Goal: Information Seeking & Learning: Learn about a topic

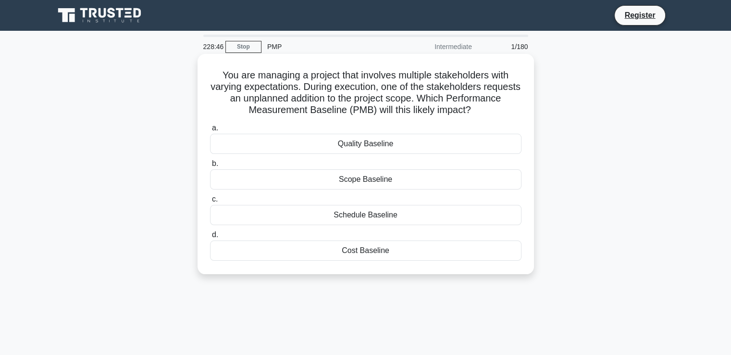
click at [366, 212] on div "Schedule Baseline" at bounding box center [365, 215] width 311 height 20
click at [210, 202] on input "c. Schedule Baseline" at bounding box center [210, 199] width 0 height 6
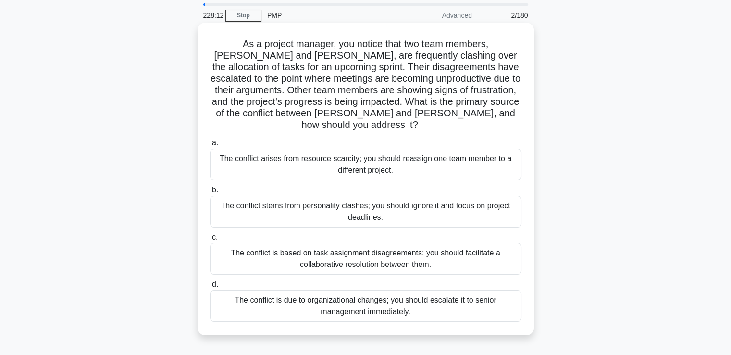
scroll to position [48, 0]
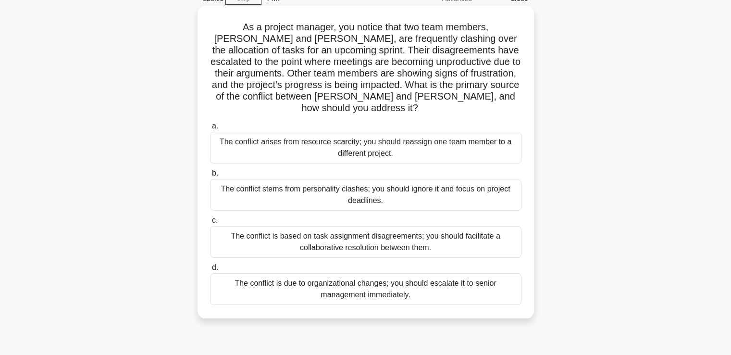
click at [420, 235] on div "The conflict is based on task assignment disagreements; you should facilitate a…" at bounding box center [365, 242] width 311 height 32
click at [210, 224] on input "c. The conflict is based on task assignment disagreements; you should facilitat…" at bounding box center [210, 220] width 0 height 6
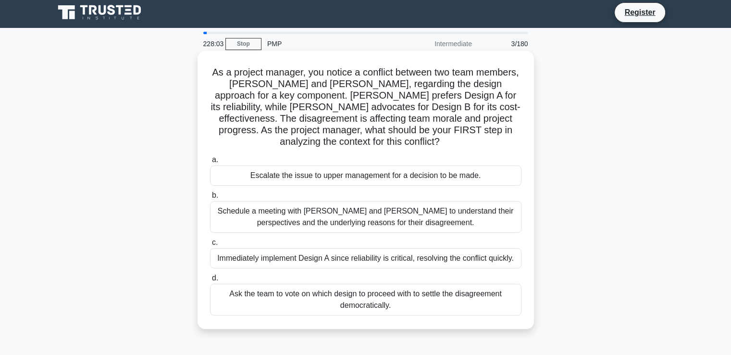
scroll to position [0, 0]
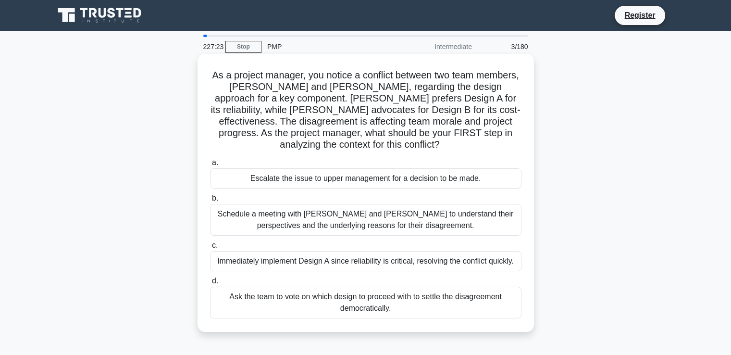
click at [447, 223] on div "Schedule a meeting with [PERSON_NAME] and [PERSON_NAME] to understand their per…" at bounding box center [365, 220] width 311 height 32
click at [210, 201] on input "b. Schedule a meeting with [PERSON_NAME] and [PERSON_NAME] to understand their …" at bounding box center [210, 198] width 0 height 6
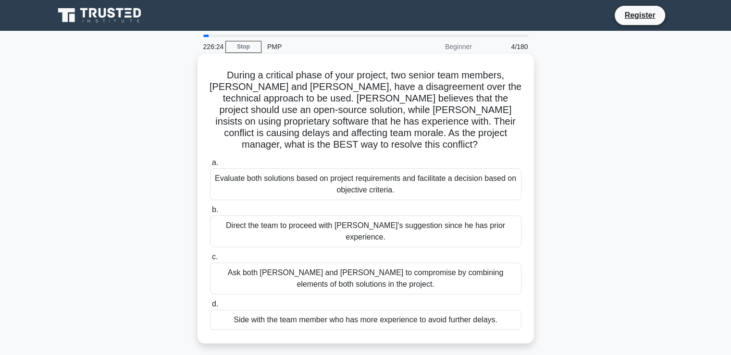
click at [384, 177] on div "Evaluate both solutions based on project requirements and facilitate a decision…" at bounding box center [365, 184] width 311 height 32
click at [210, 166] on input "a. Evaluate both solutions based on project requirements and facilitate a decis…" at bounding box center [210, 163] width 0 height 6
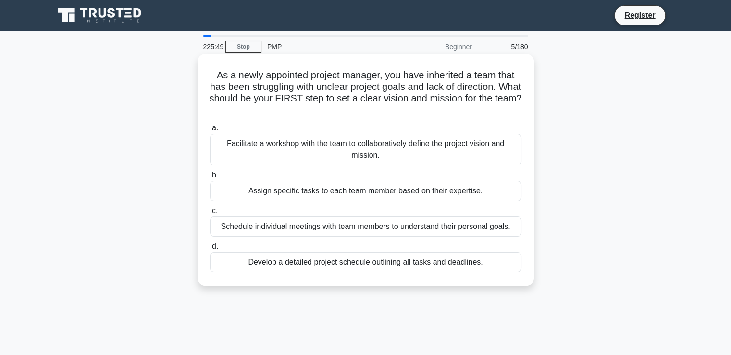
click at [468, 225] on div "Schedule individual meetings with team members to understand their personal goa…" at bounding box center [365, 226] width 311 height 20
click at [210, 214] on input "c. Schedule individual meetings with team members to understand their personal …" at bounding box center [210, 211] width 0 height 6
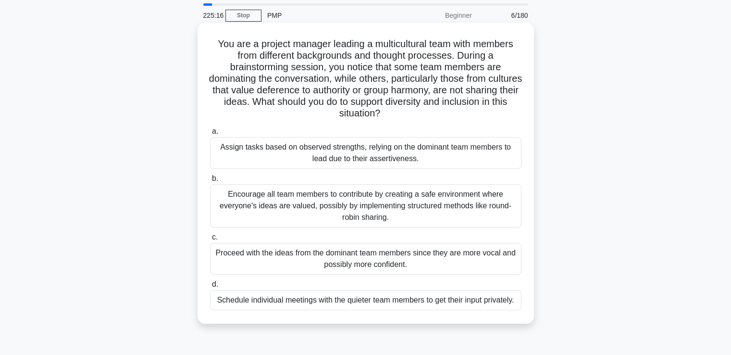
scroll to position [48, 0]
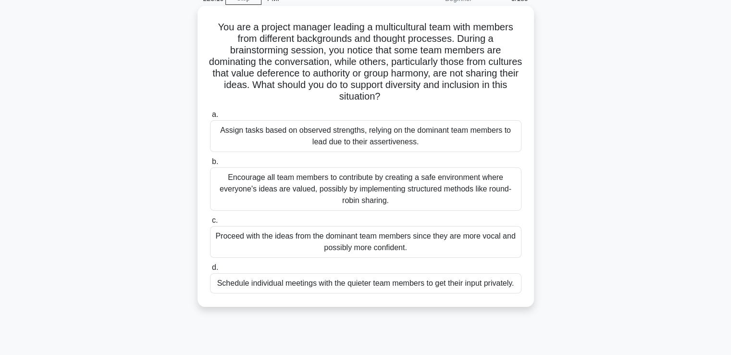
click at [352, 193] on div "Encourage all team members to contribute by creating a safe environment where e…" at bounding box center [365, 188] width 311 height 43
click at [210, 165] on input "b. Encourage all team members to contribute by creating a safe environment wher…" at bounding box center [210, 162] width 0 height 6
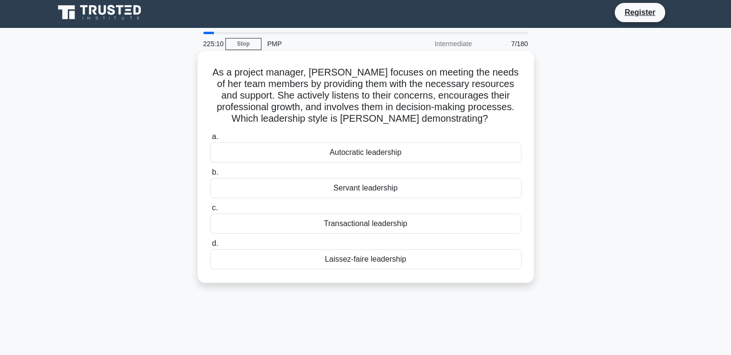
scroll to position [0, 0]
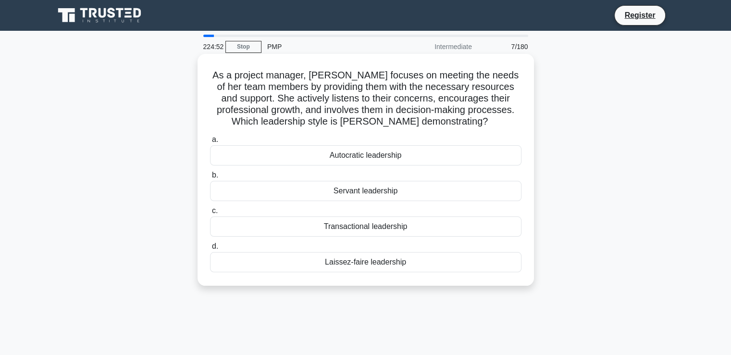
click at [310, 196] on div "Servant leadership" at bounding box center [365, 191] width 311 height 20
click at [210, 178] on input "b. Servant leadership" at bounding box center [210, 175] width 0 height 6
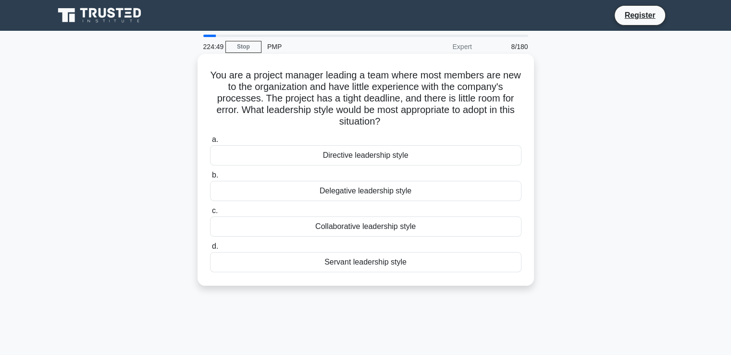
click at [322, 261] on div "Servant leadership style" at bounding box center [365, 262] width 311 height 20
click at [210, 249] on input "d. Servant leadership style" at bounding box center [210, 246] width 0 height 6
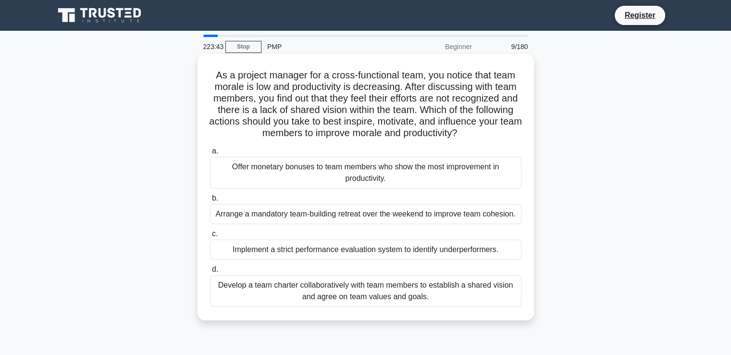
click at [340, 220] on div "Arrange a mandatory team-building retreat over the weekend to improve team cohe…" at bounding box center [365, 214] width 311 height 20
click at [210, 201] on input "b. Arrange a mandatory team-building retreat over the weekend to improve team c…" at bounding box center [210, 198] width 0 height 6
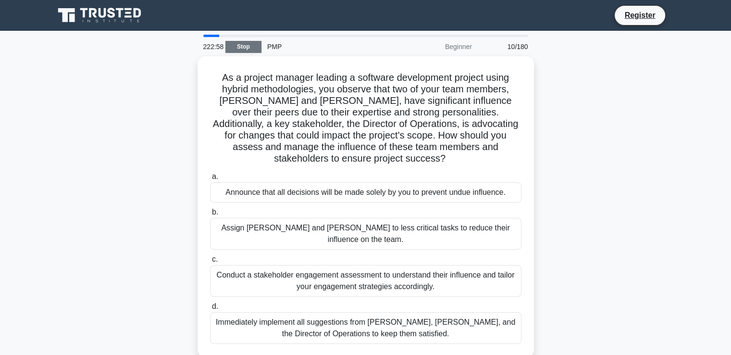
click at [238, 43] on link "Stop" at bounding box center [243, 47] width 36 height 12
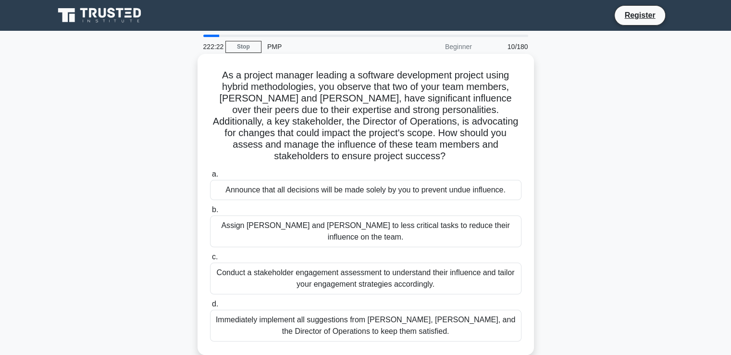
click at [370, 262] on div "Conduct a stakeholder engagement assessment to understand their influence and t…" at bounding box center [365, 278] width 311 height 32
click at [210, 256] on input "c. Conduct a stakeholder engagement assessment to understand their influence an…" at bounding box center [210, 257] width 0 height 6
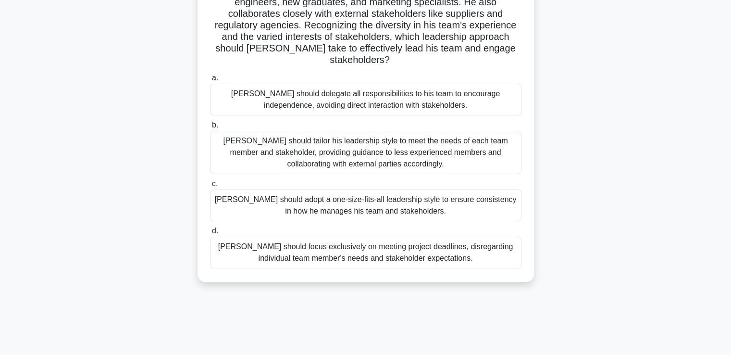
scroll to position [48, 0]
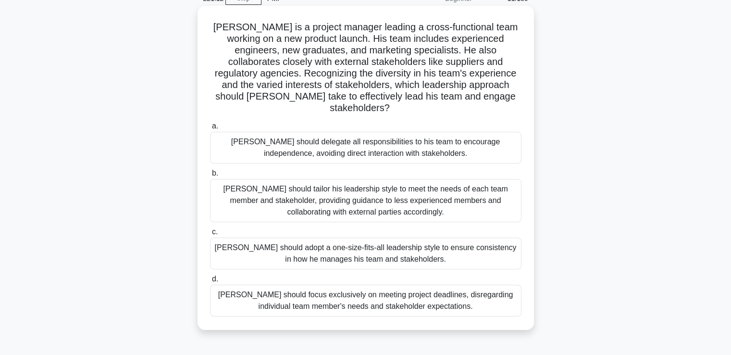
click at [291, 187] on div "[PERSON_NAME] should tailor his leadership style to meet the needs of each team…" at bounding box center [365, 200] width 311 height 43
click at [210, 176] on input "b. [PERSON_NAME] should tailor his leadership style to meet the needs of each t…" at bounding box center [210, 173] width 0 height 6
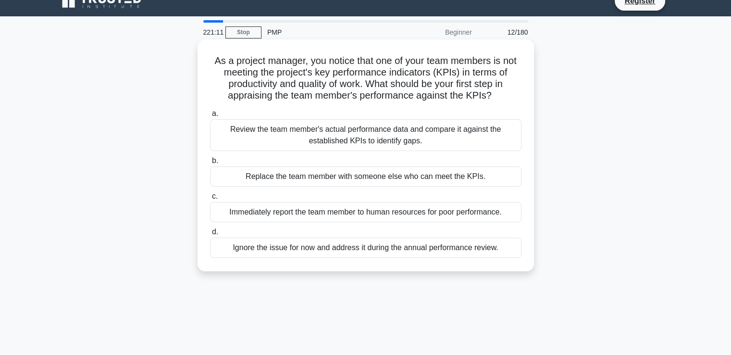
scroll to position [0, 0]
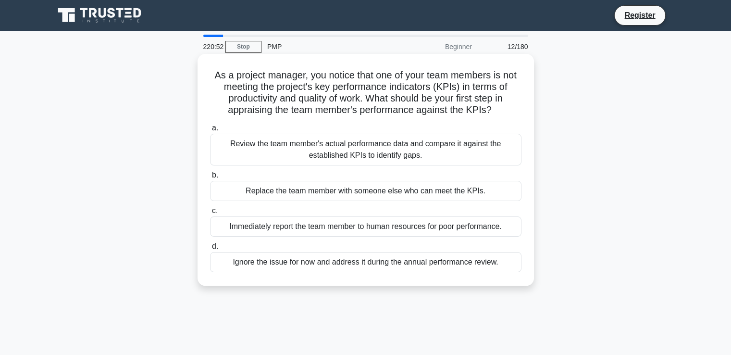
click at [327, 149] on div "Review the team member's actual performance data and compare it against the est…" at bounding box center [365, 150] width 311 height 32
click at [210, 131] on input "a. Review the team member's actual performance data and compare it against the …" at bounding box center [210, 128] width 0 height 6
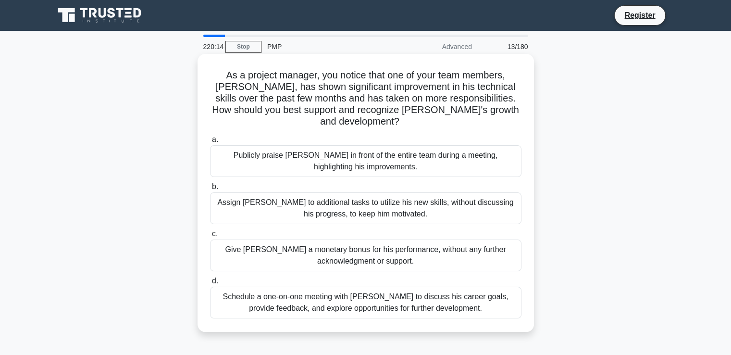
click at [428, 146] on div "Publicly praise [PERSON_NAME] in front of the entire team during a meeting, hig…" at bounding box center [365, 161] width 311 height 32
click at [210, 143] on input "a. Publicly praise [PERSON_NAME] in front of the entire team during a meeting, …" at bounding box center [210, 140] width 0 height 6
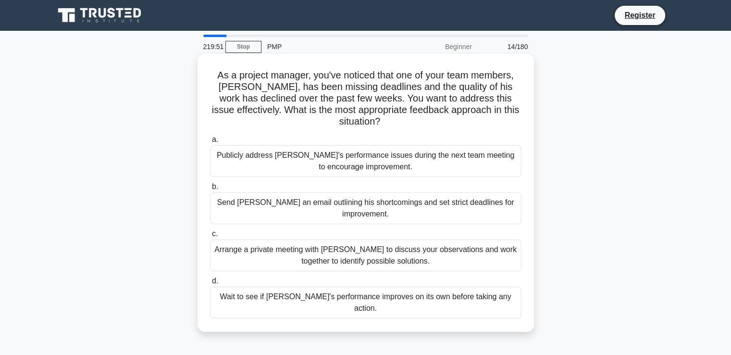
click at [303, 249] on div "Arrange a private meeting with [PERSON_NAME] to discuss your observations and w…" at bounding box center [365, 255] width 311 height 32
click at [210, 237] on input "c. Arrange a private meeting with [PERSON_NAME] to discuss your observations an…" at bounding box center [210, 234] width 0 height 6
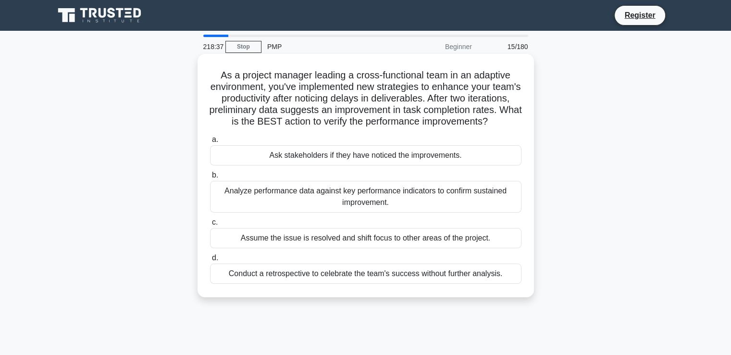
click at [409, 209] on div "Analyze performance data against key performance indicators to confirm sustaine…" at bounding box center [365, 197] width 311 height 32
click at [210, 178] on input "b. Analyze performance data against key performance indicators to confirm susta…" at bounding box center [210, 175] width 0 height 6
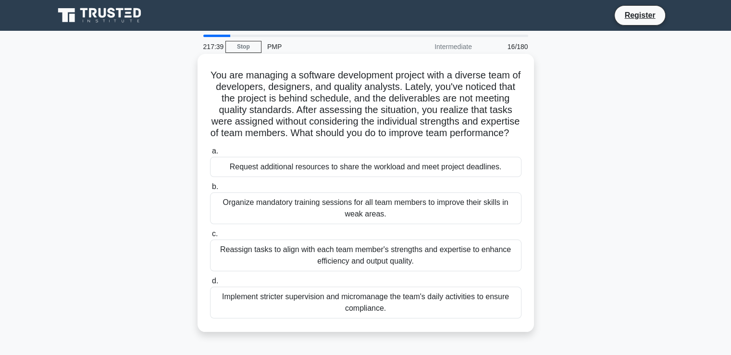
click at [403, 270] on div "Reassign tasks to align with each team member's strengths and expertise to enha…" at bounding box center [365, 255] width 311 height 32
click at [210, 237] on input "c. Reassign tasks to align with each team member's strengths and expertise to e…" at bounding box center [210, 234] width 0 height 6
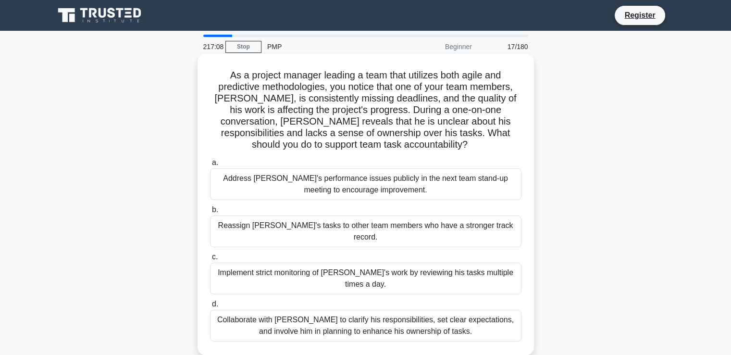
click at [441, 313] on div "Collaborate with [PERSON_NAME] to clarify his responsibilities, set clear expec…" at bounding box center [365, 326] width 311 height 32
click at [210, 307] on input "d. Collaborate with [PERSON_NAME] to clarify his responsibilities, set clear ex…" at bounding box center [210, 304] width 0 height 6
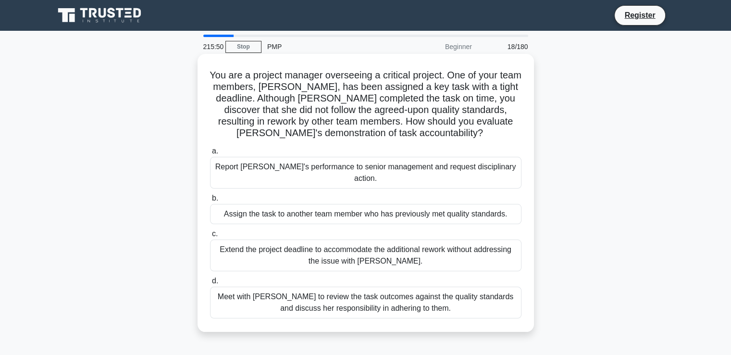
click at [427, 292] on div "Meet with [PERSON_NAME] to review the task outcomes against the quality standar…" at bounding box center [365, 302] width 311 height 32
click at [210, 284] on input "d. Meet with [PERSON_NAME] to review the task outcomes against the quality stan…" at bounding box center [210, 281] width 0 height 6
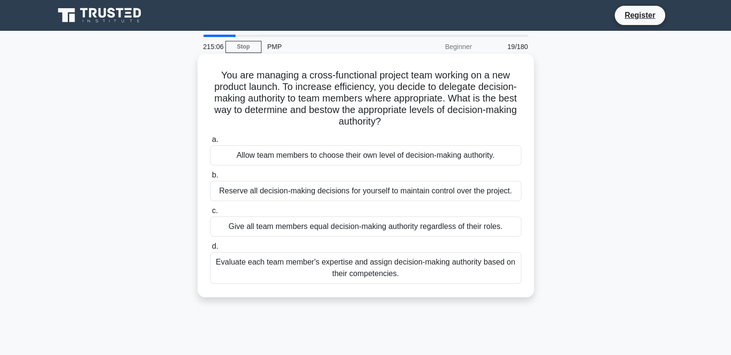
click at [381, 270] on div "Evaluate each team member's expertise and assign decision-making authority base…" at bounding box center [365, 268] width 311 height 32
click at [210, 249] on input "d. Evaluate each team member's expertise and assign decision-making authority b…" at bounding box center [210, 246] width 0 height 6
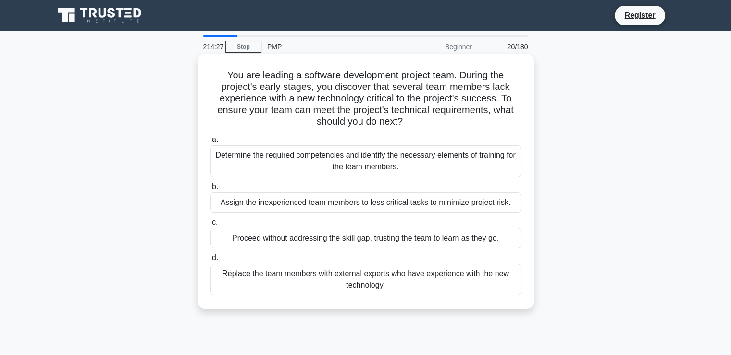
click at [387, 154] on div "Determine the required competencies and identify the necessary elements of trai…" at bounding box center [365, 161] width 311 height 32
click at [210, 143] on input "a. Determine the required competencies and identify the necessary elements of t…" at bounding box center [210, 140] width 0 height 6
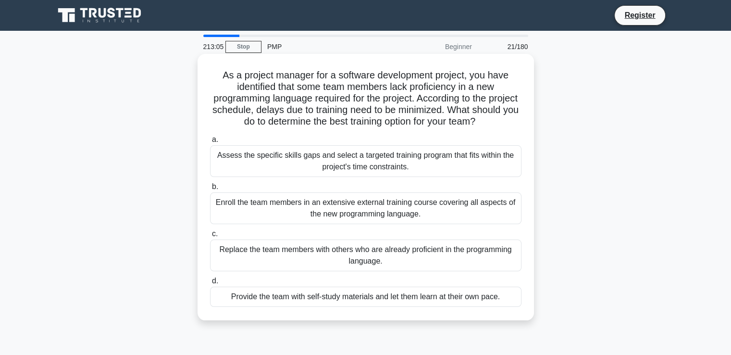
click at [302, 170] on div "Assess the specific skills gaps and select a targeted training program that fit…" at bounding box center [365, 161] width 311 height 32
click at [210, 143] on input "a. Assess the specific skills gaps and select a targeted training program that …" at bounding box center [210, 140] width 0 height 6
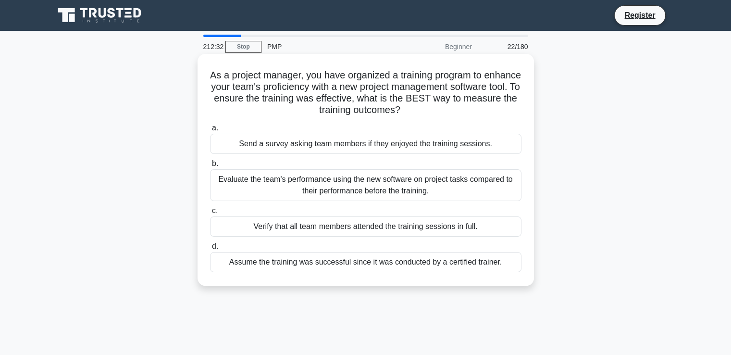
click at [446, 191] on div "Evaluate the team's performance using the new software on project tasks compare…" at bounding box center [365, 185] width 311 height 32
click at [210, 167] on input "b. Evaluate the team's performance using the new software on project tasks comp…" at bounding box center [210, 164] width 0 height 6
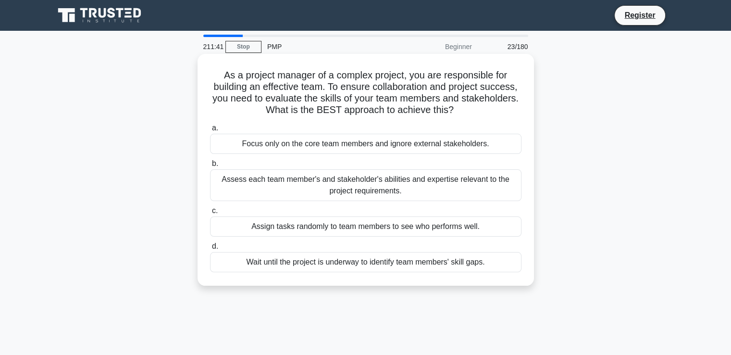
click at [401, 195] on div "Assess each team member's and stakeholder's abilities and expertise relevant to…" at bounding box center [365, 185] width 311 height 32
click at [210, 167] on input "b. Assess each team member's and stakeholder's abilities and expertise relevant…" at bounding box center [210, 164] width 0 height 6
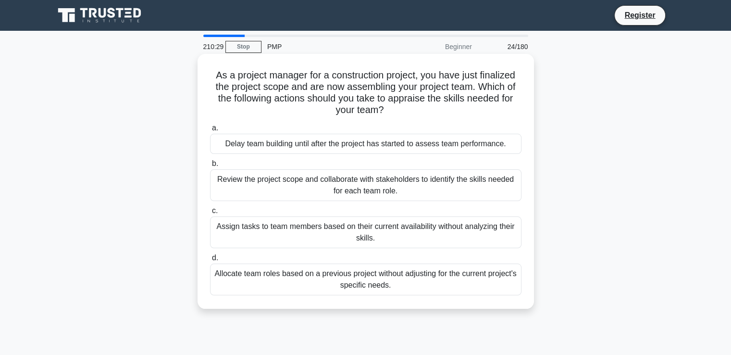
click at [309, 193] on div "Review the project scope and collaborate with stakeholders to identify the skil…" at bounding box center [365, 185] width 311 height 32
click at [210, 167] on input "b. Review the project scope and collaborate with stakeholders to identify the s…" at bounding box center [210, 164] width 0 height 6
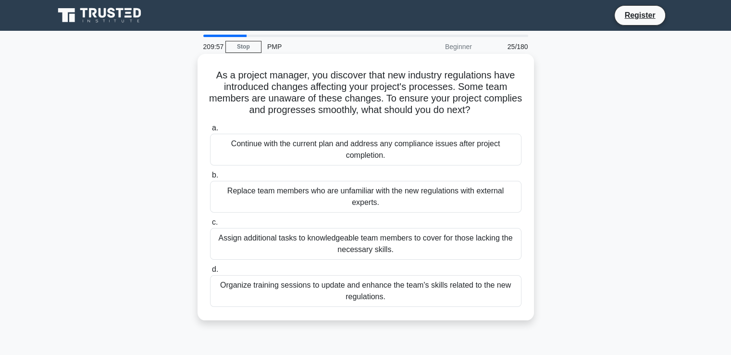
click at [387, 280] on div "Organize training sessions to update and enhance the team's skills related to t…" at bounding box center [365, 291] width 311 height 32
click at [210, 273] on input "d. Organize training sessions to update and enhance the team's skills related t…" at bounding box center [210, 269] width 0 height 6
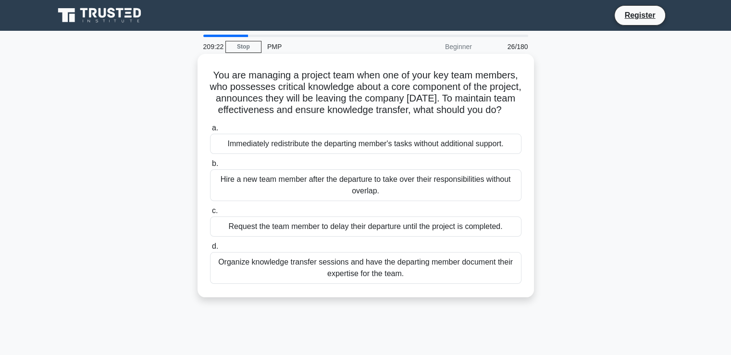
click at [408, 275] on div "Organize knowledge transfer sessions and have the departing member document the…" at bounding box center [365, 268] width 311 height 32
click at [210, 249] on input "d. Organize knowledge transfer sessions and have the departing member document …" at bounding box center [210, 246] width 0 height 6
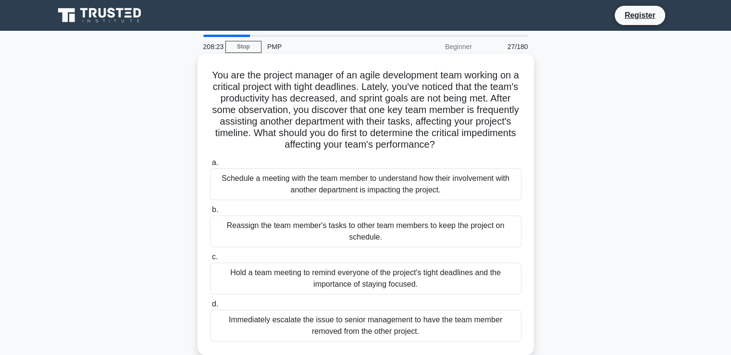
click at [244, 183] on div "Schedule a meeting with the team member to understand how their involvement wit…" at bounding box center [365, 184] width 311 height 32
click at [210, 166] on input "a. Schedule a meeting with the team member to understand how their involvement …" at bounding box center [210, 163] width 0 height 6
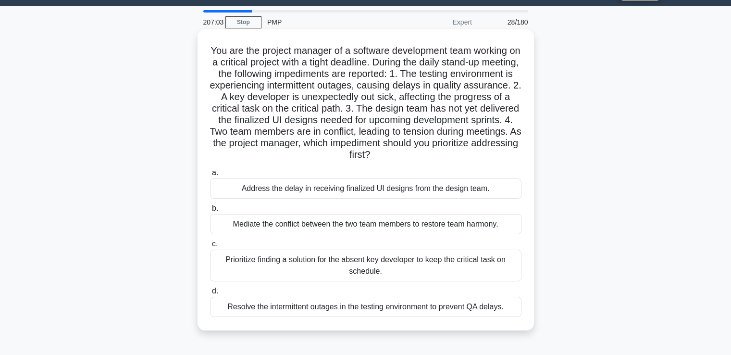
scroll to position [48, 0]
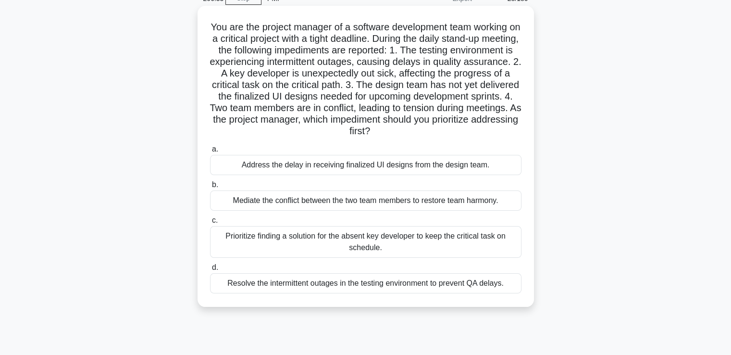
click at [461, 290] on div "Resolve the intermittent outages in the testing environment to prevent QA delay…" at bounding box center [365, 283] width 311 height 20
click at [210, 271] on input "d. Resolve the intermittent outages in the testing environment to prevent QA de…" at bounding box center [210, 267] width 0 height 6
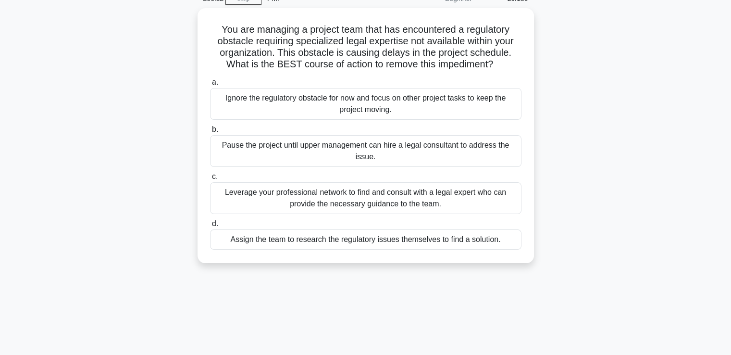
scroll to position [0, 0]
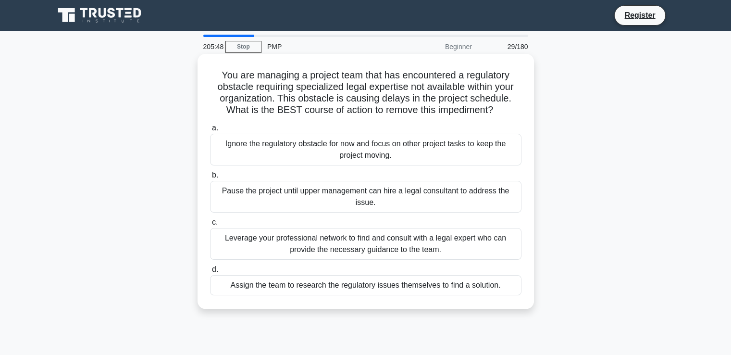
click at [471, 258] on div "Leverage your professional network to find and consult with a legal expert who …" at bounding box center [365, 244] width 311 height 32
click at [210, 225] on input "c. Leverage your professional network to find and consult with a legal expert w…" at bounding box center [210, 222] width 0 height 6
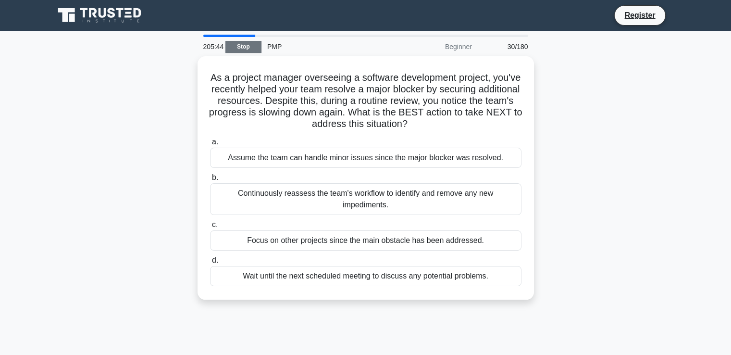
click at [255, 50] on link "Stop" at bounding box center [243, 47] width 36 height 12
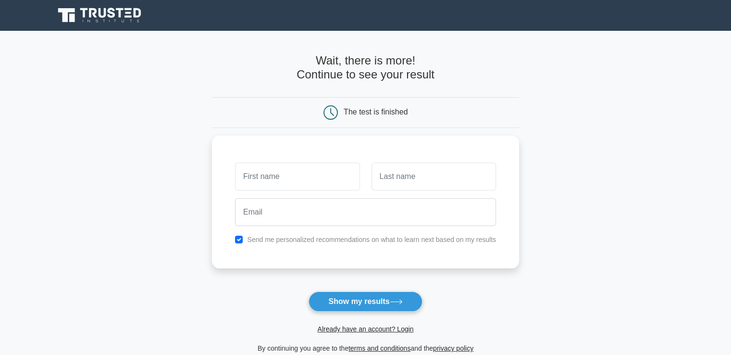
click at [355, 114] on div "The test is finished" at bounding box center [376, 112] width 64 height 8
